Goal: Task Accomplishment & Management: Use online tool/utility

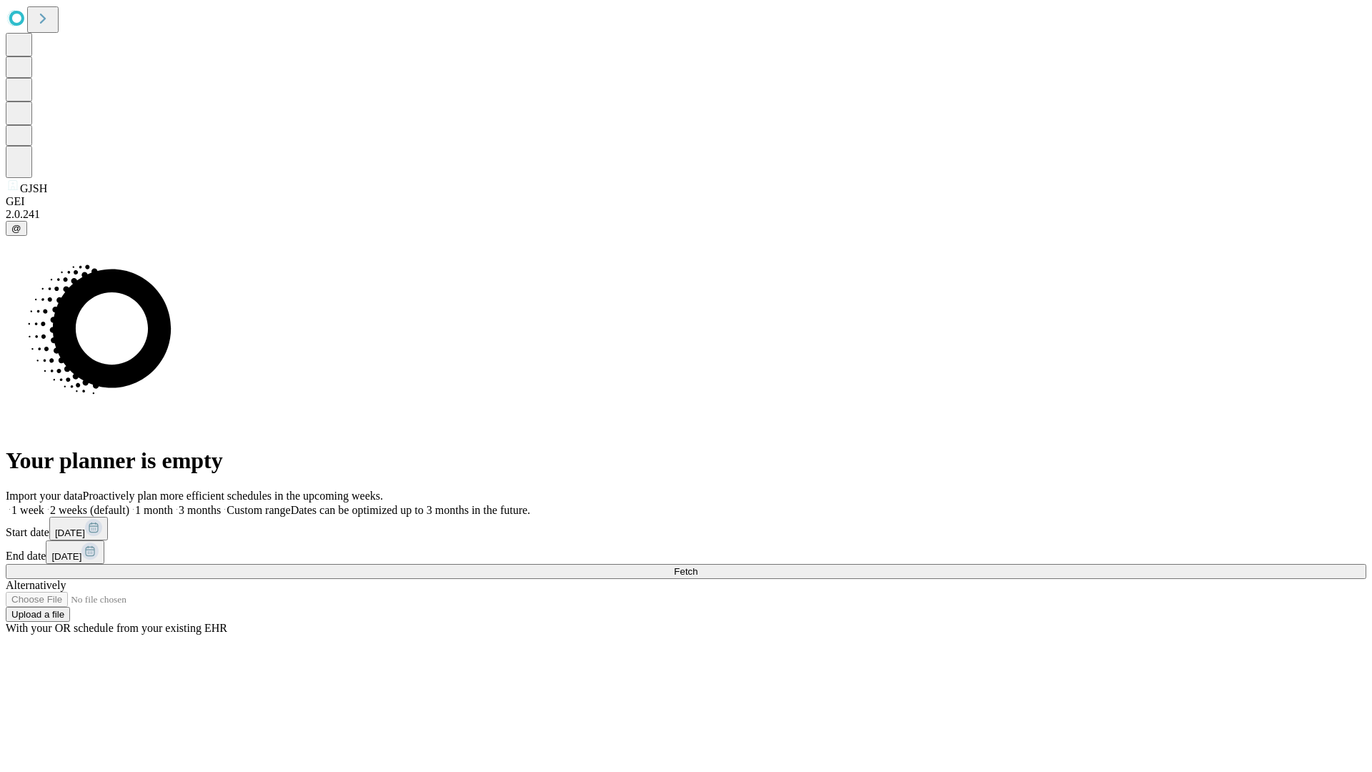
click at [697, 566] on span "Fetch" at bounding box center [686, 571] width 24 height 11
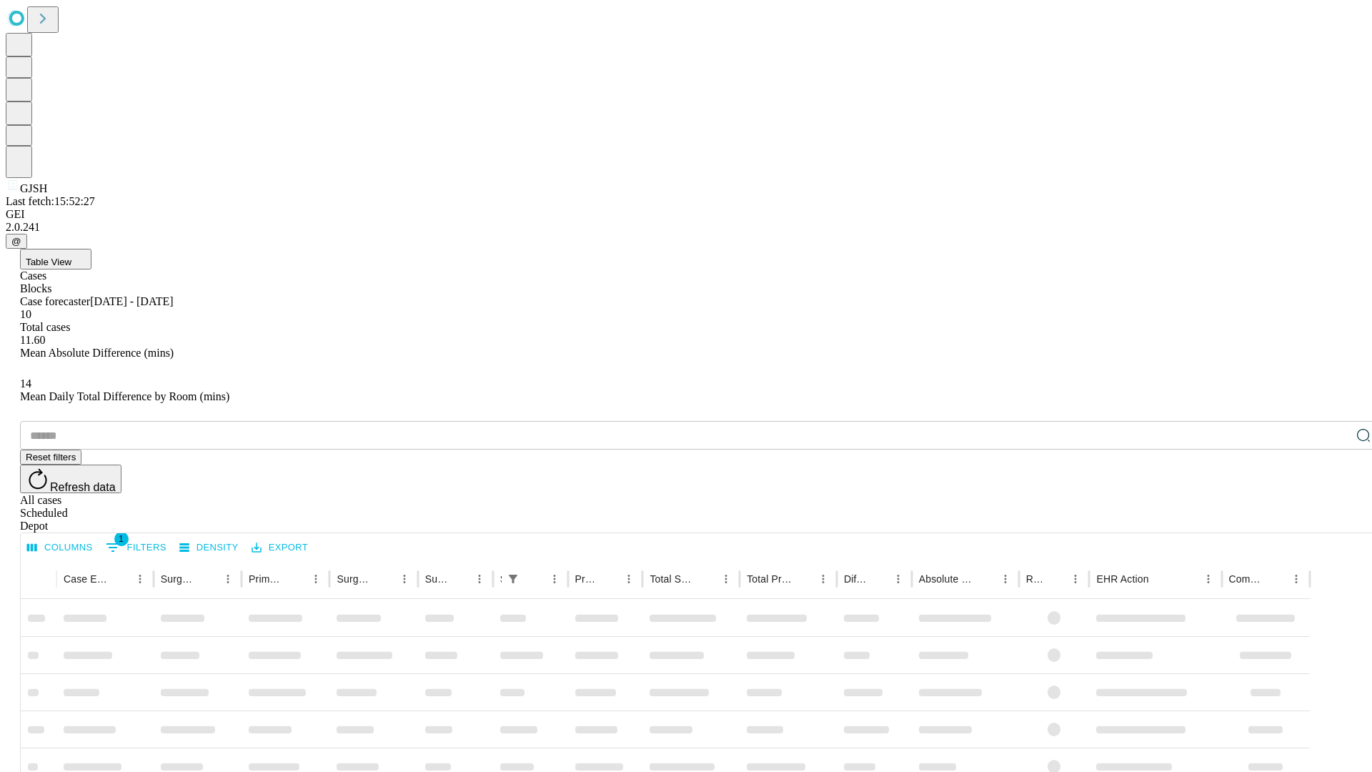
click at [1335, 520] on div "Depot" at bounding box center [700, 526] width 1361 height 13
